Goal: Transaction & Acquisition: Purchase product/service

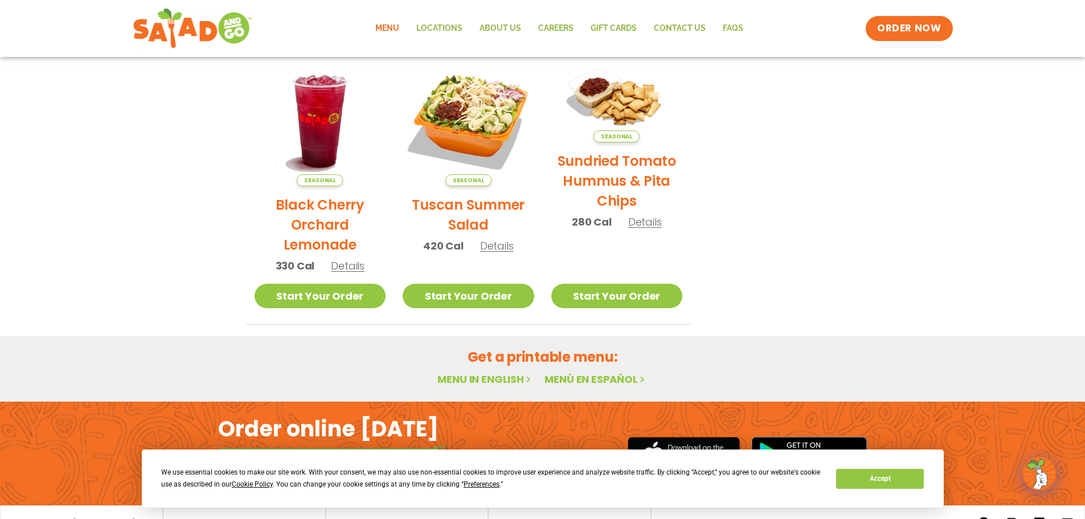
scroll to position [611, 0]
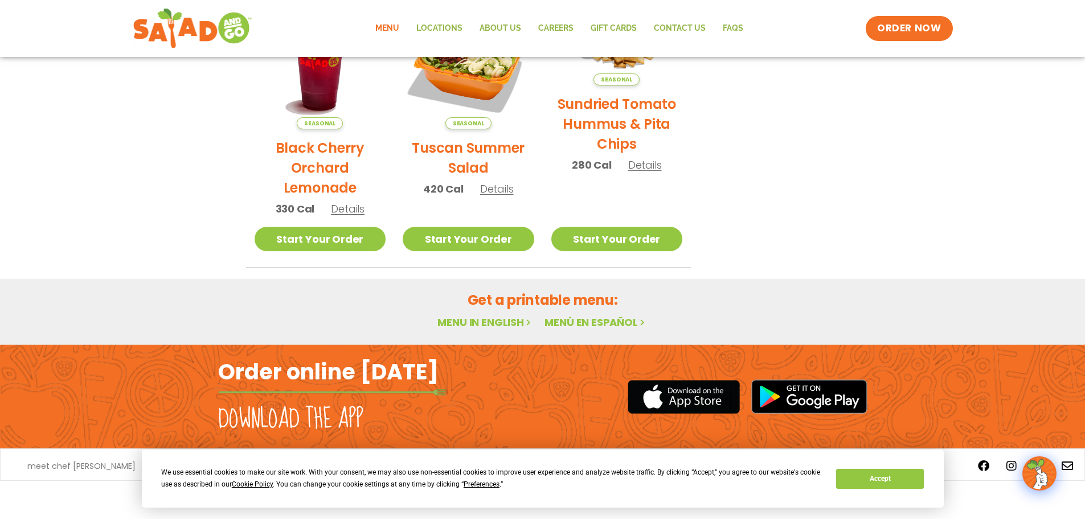
click at [492, 321] on link "Menu in English" at bounding box center [486, 322] width 96 height 14
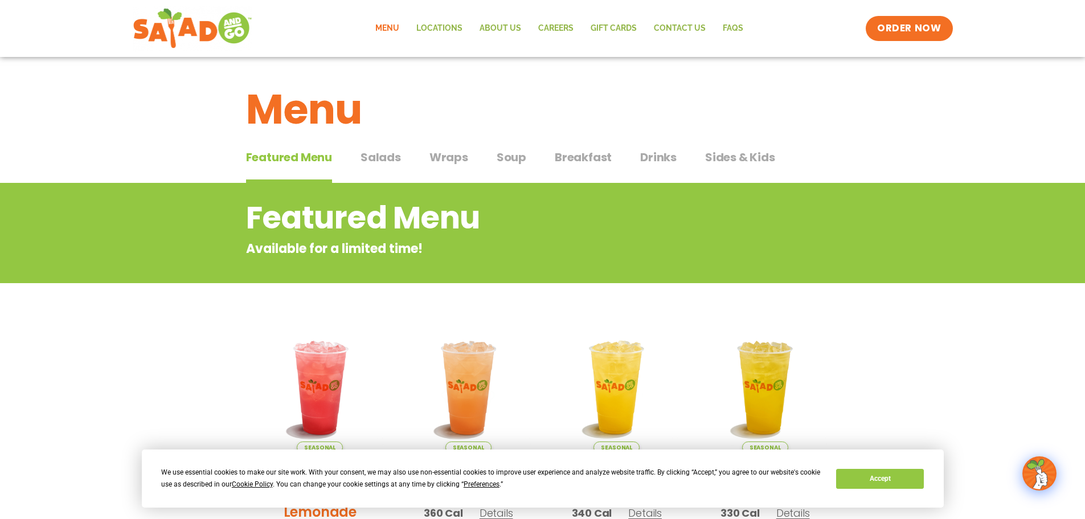
click at [716, 157] on span "Sides & Kids" at bounding box center [740, 157] width 70 height 17
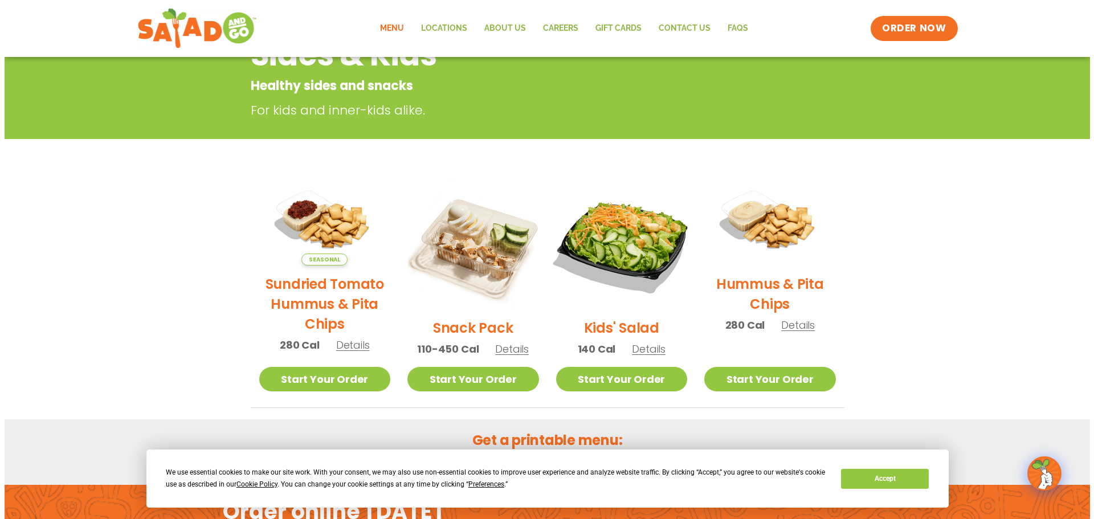
scroll to position [171, 0]
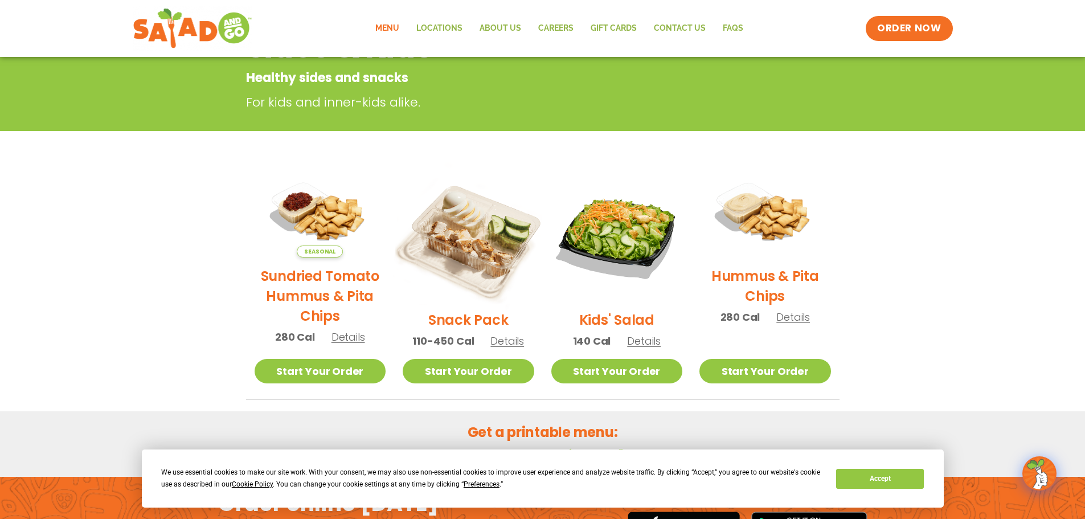
click at [501, 269] on img at bounding box center [468, 235] width 154 height 154
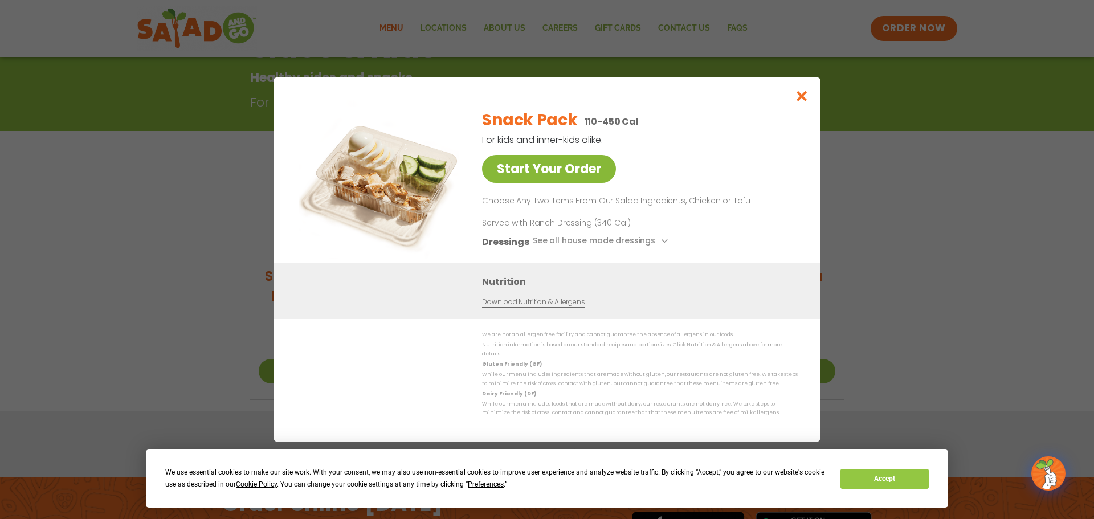
click at [539, 178] on link "Start Your Order" at bounding box center [549, 169] width 134 height 28
